Goal: Information Seeking & Learning: Learn about a topic

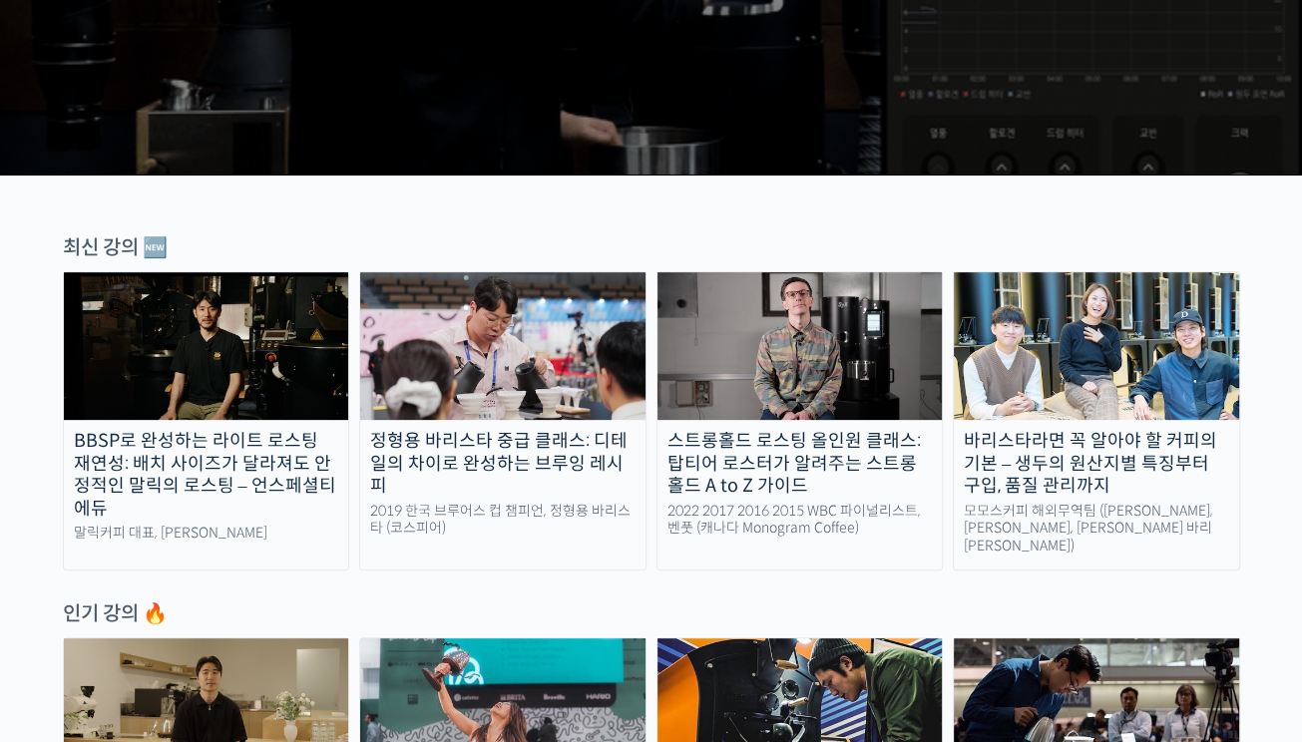
scroll to position [599, 0]
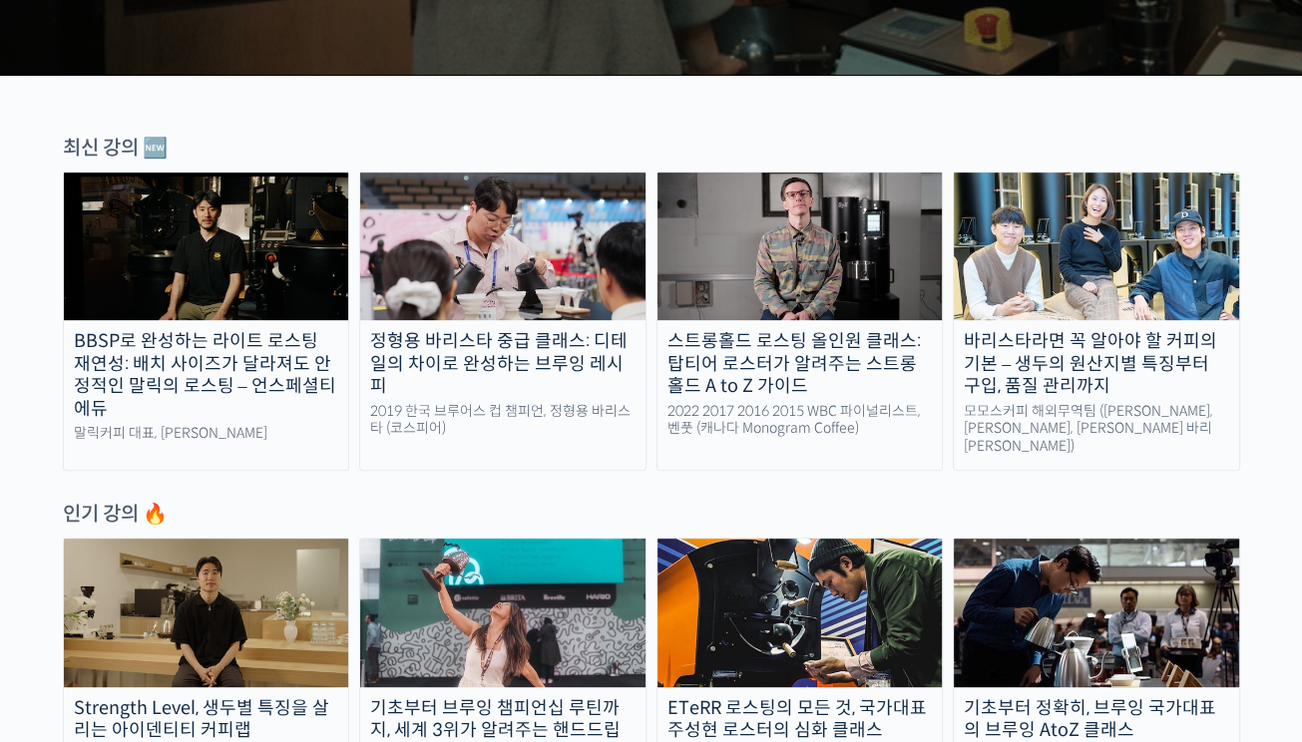
click at [861, 243] on img at bounding box center [799, 247] width 285 height 148
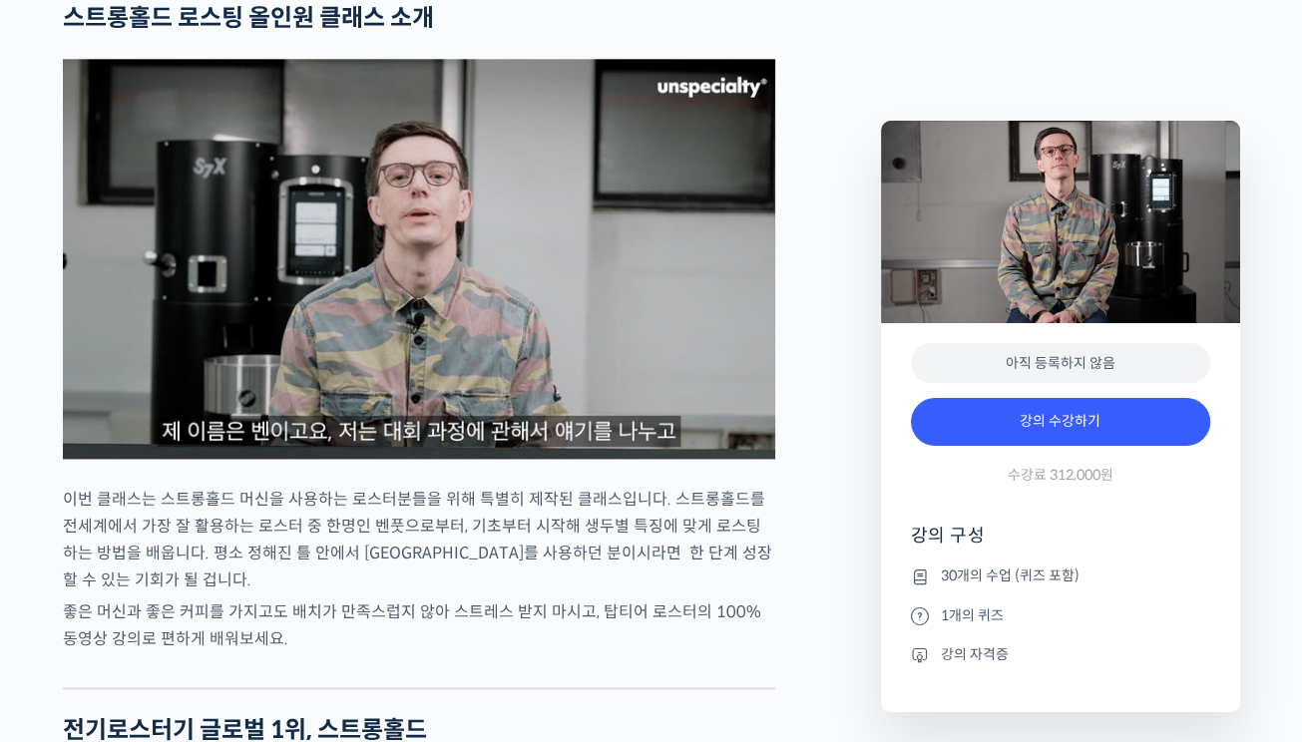
scroll to position [2195, 0]
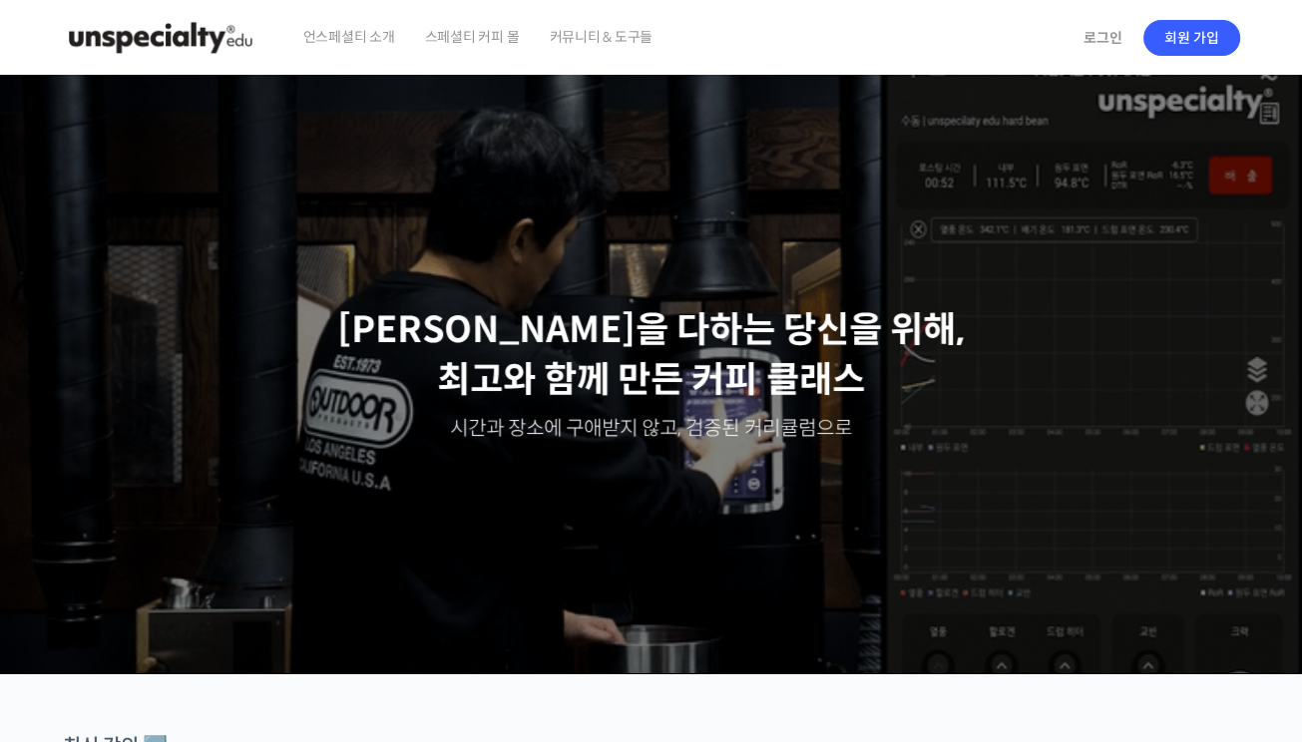
scroll to position [798, 0]
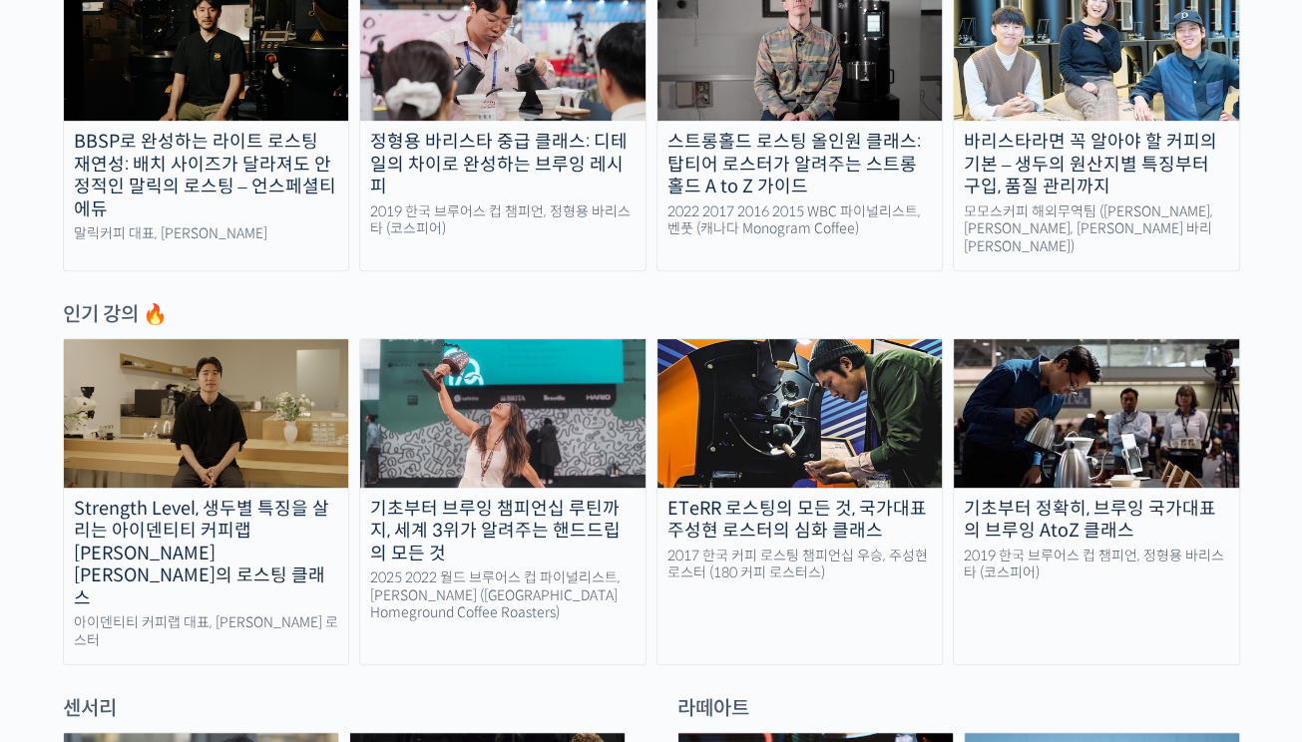
click at [595, 394] on img at bounding box center [502, 413] width 285 height 148
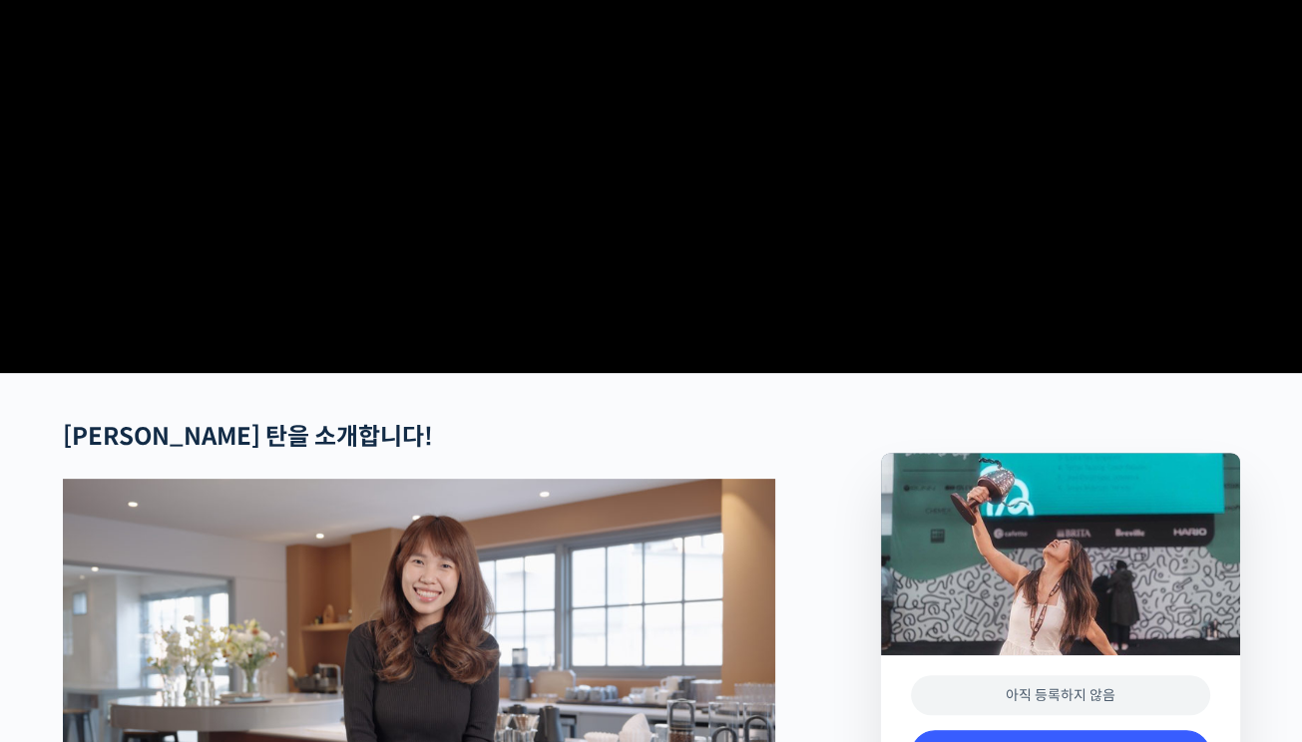
scroll to position [200, 0]
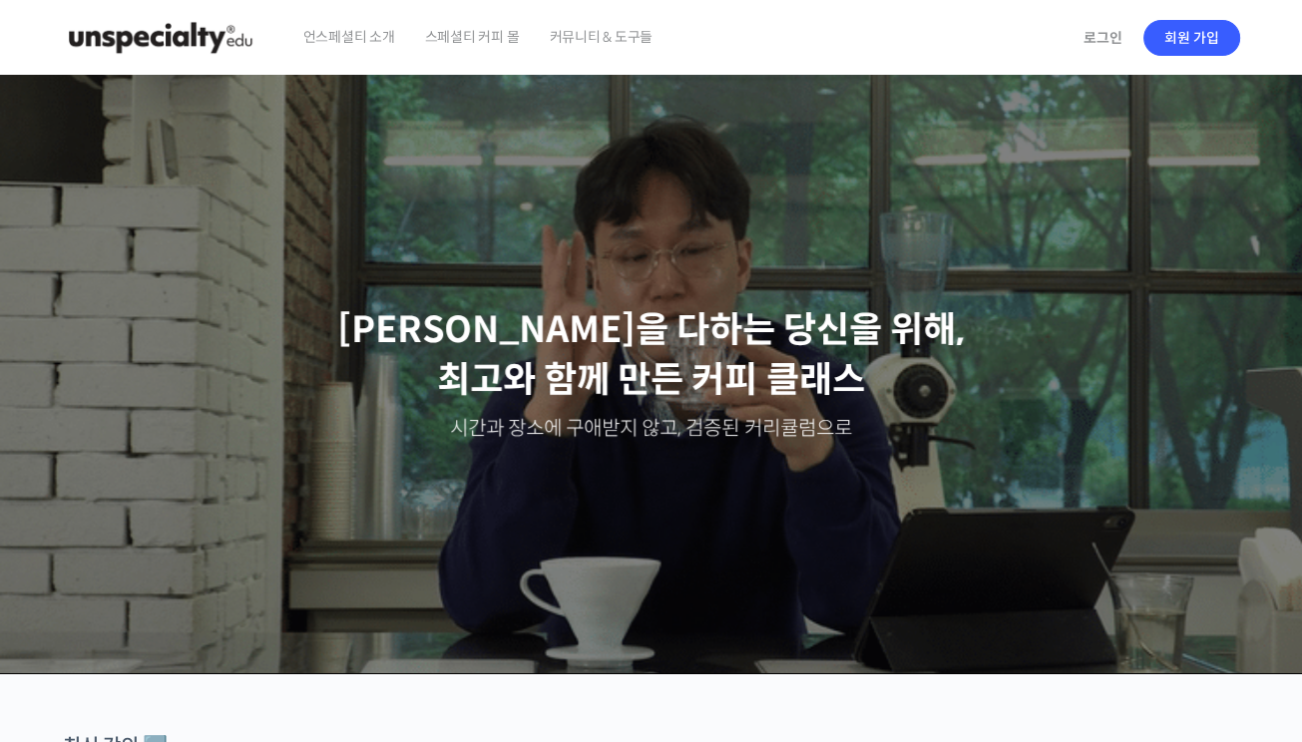
click at [485, 39] on span "스페셜티 커피 몰" at bounding box center [472, 37] width 95 height 76
